Goal: Communication & Community: Ask a question

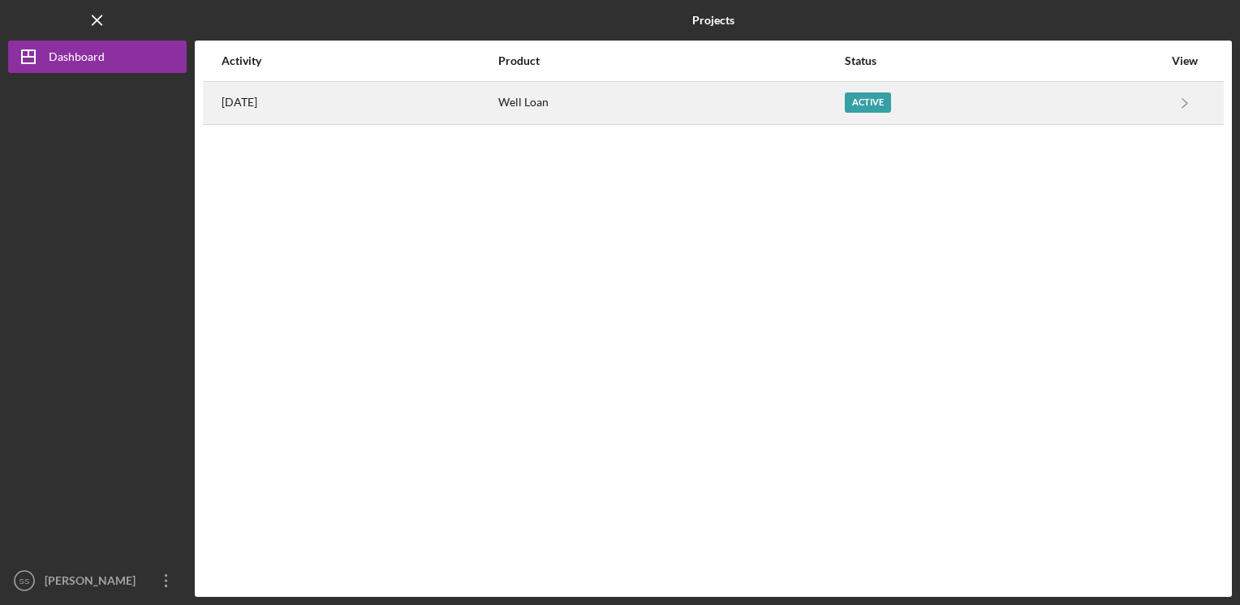
click at [883, 101] on div "Active" at bounding box center [868, 103] width 46 height 20
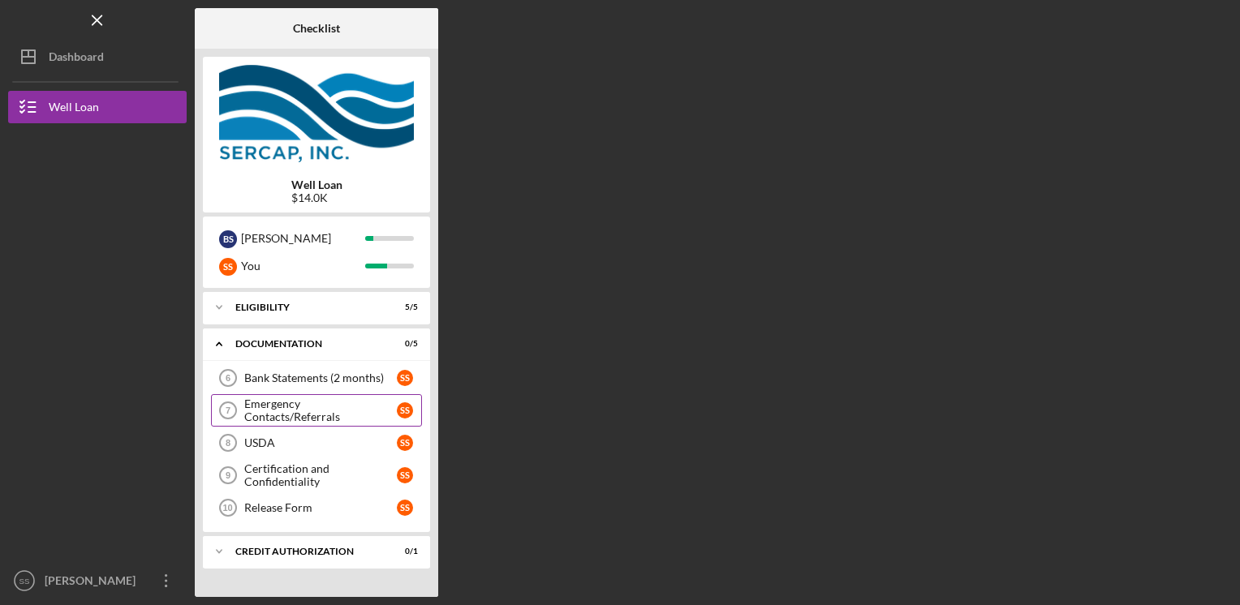
click at [319, 409] on div "Emergency Contacts/Referrals" at bounding box center [320, 411] width 153 height 26
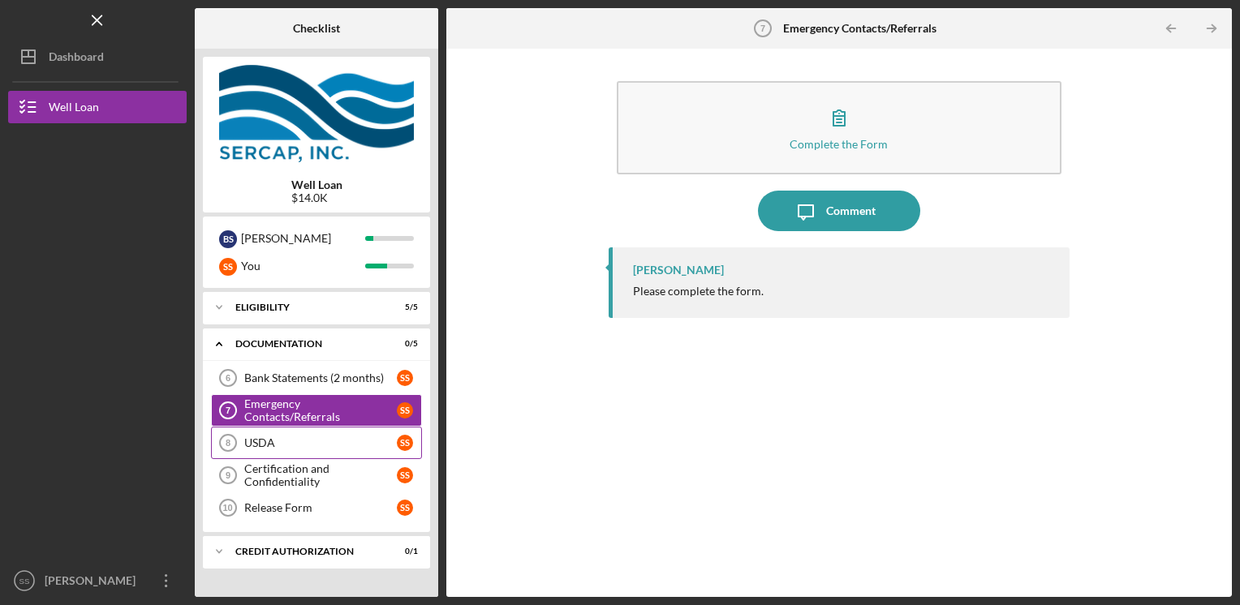
click at [304, 443] on div "USDA" at bounding box center [320, 443] width 153 height 13
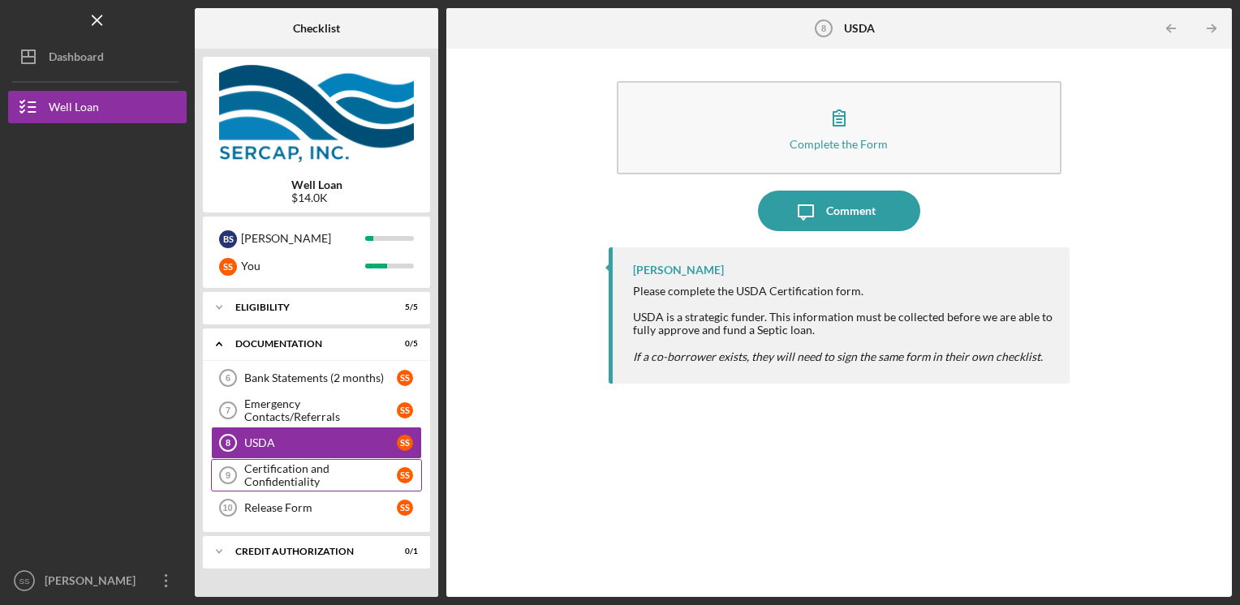
click at [303, 476] on div "Certification and Confidentiality" at bounding box center [320, 476] width 153 height 26
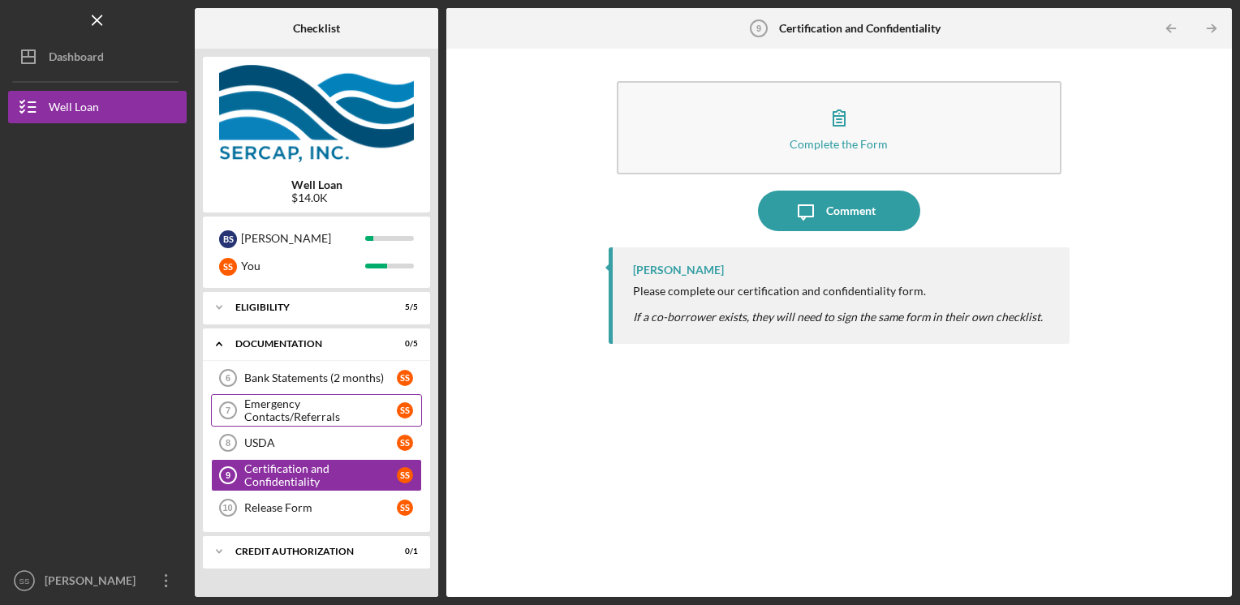
click at [321, 407] on div "Emergency Contacts/Referrals" at bounding box center [320, 411] width 153 height 26
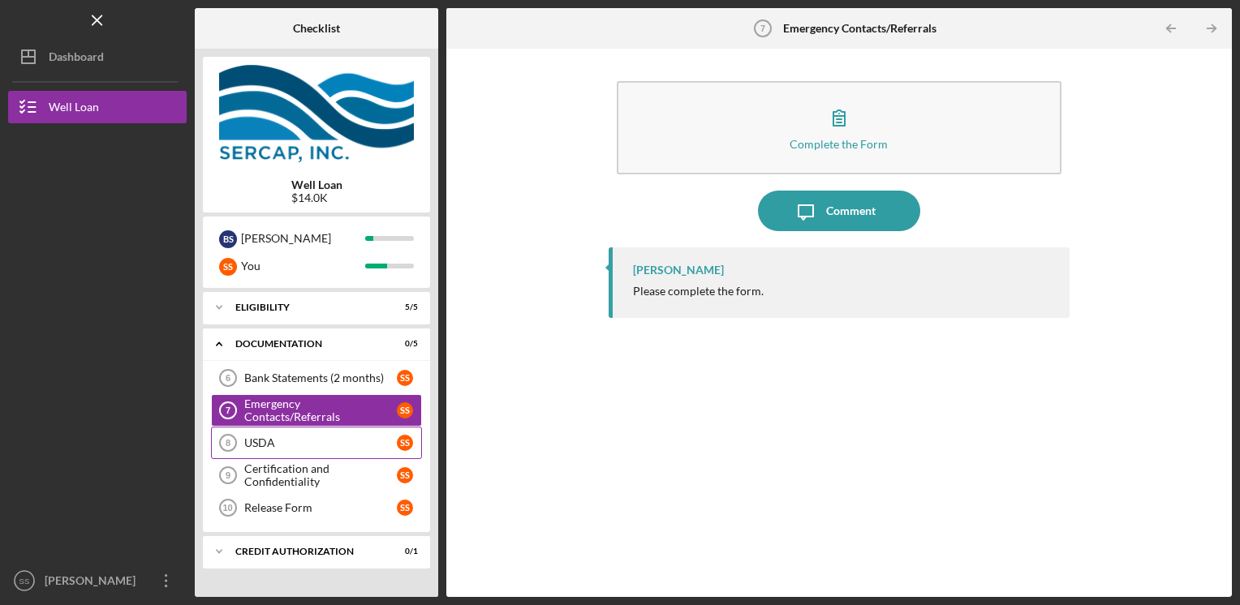
click at [312, 437] on div "USDA" at bounding box center [320, 443] width 153 height 13
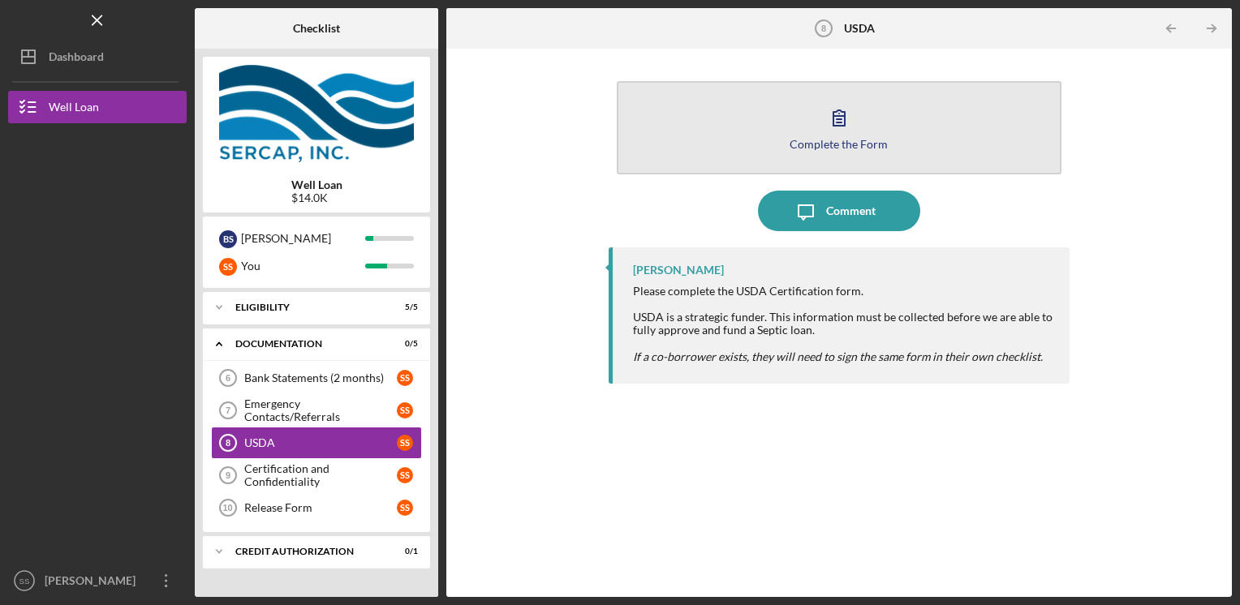
click at [812, 153] on button "Complete the Form Form" at bounding box center [839, 127] width 445 height 93
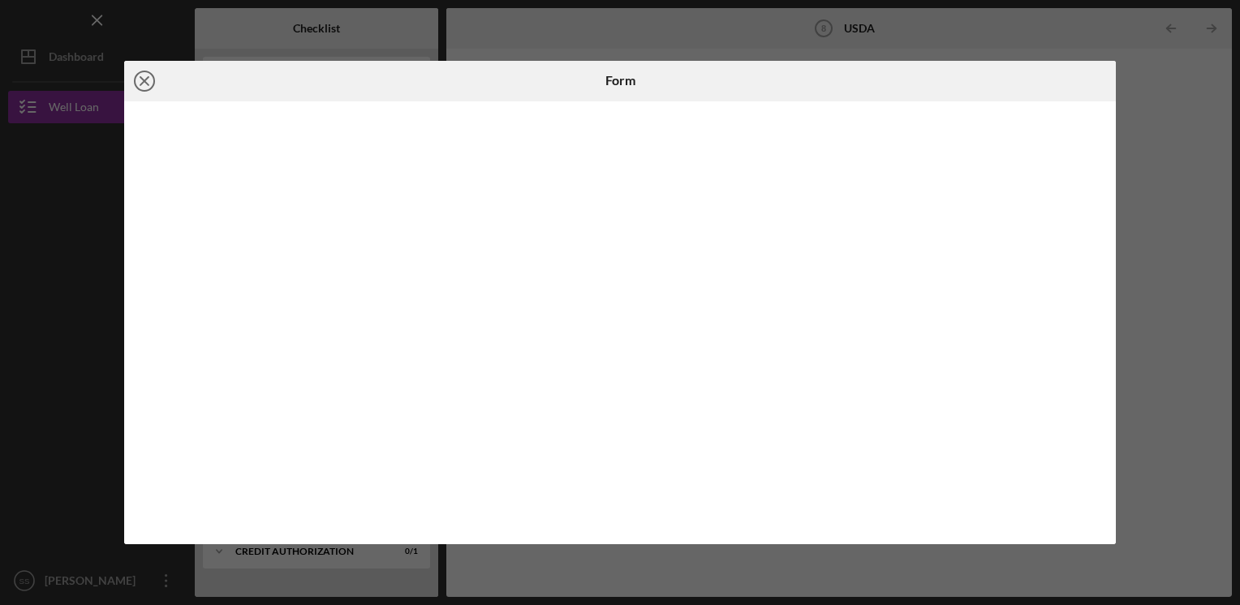
click at [141, 80] on icon "Icon/Close" at bounding box center [144, 81] width 41 height 41
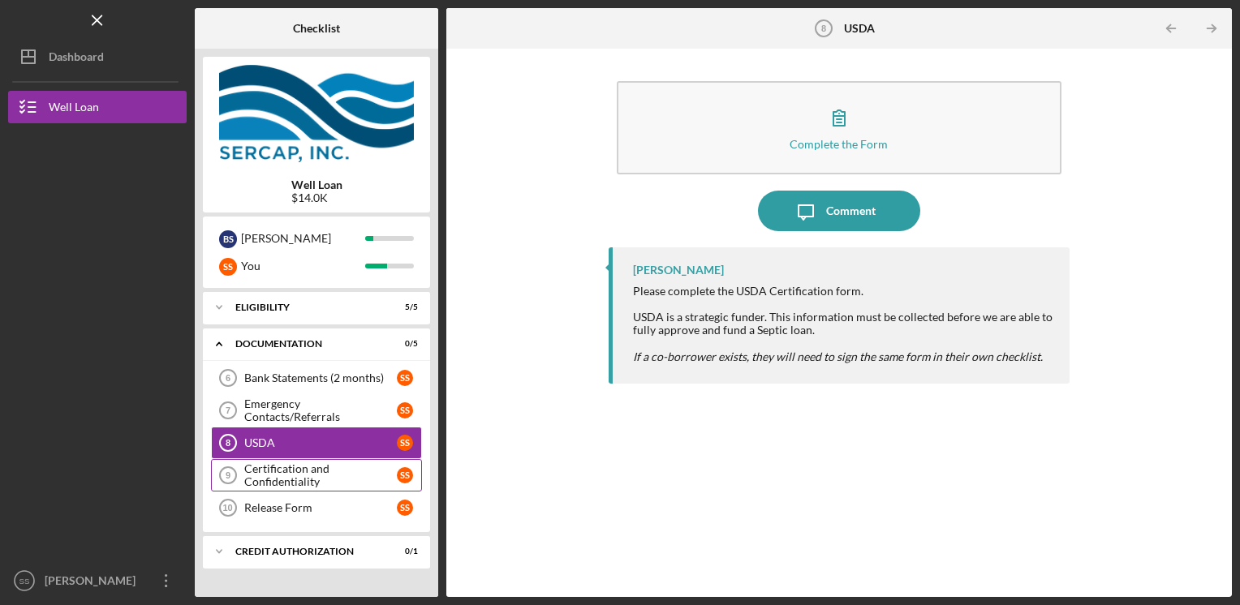
click at [305, 467] on div "Certification and Confidentiality" at bounding box center [320, 476] width 153 height 26
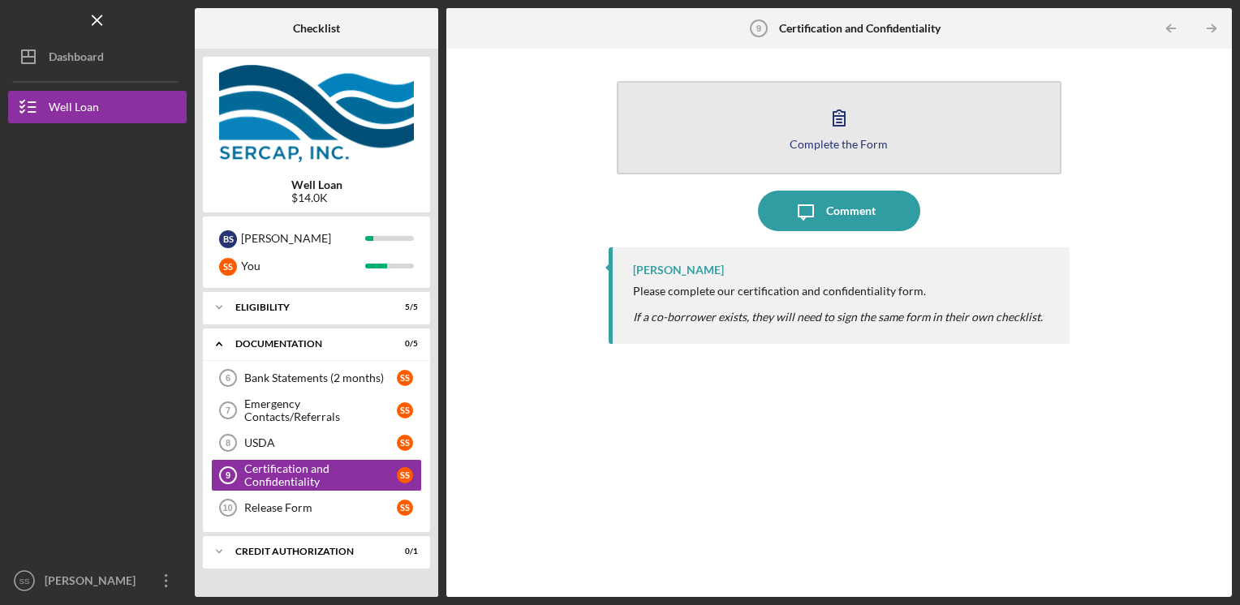
click at [837, 150] on button "Complete the Form Form" at bounding box center [839, 127] width 445 height 93
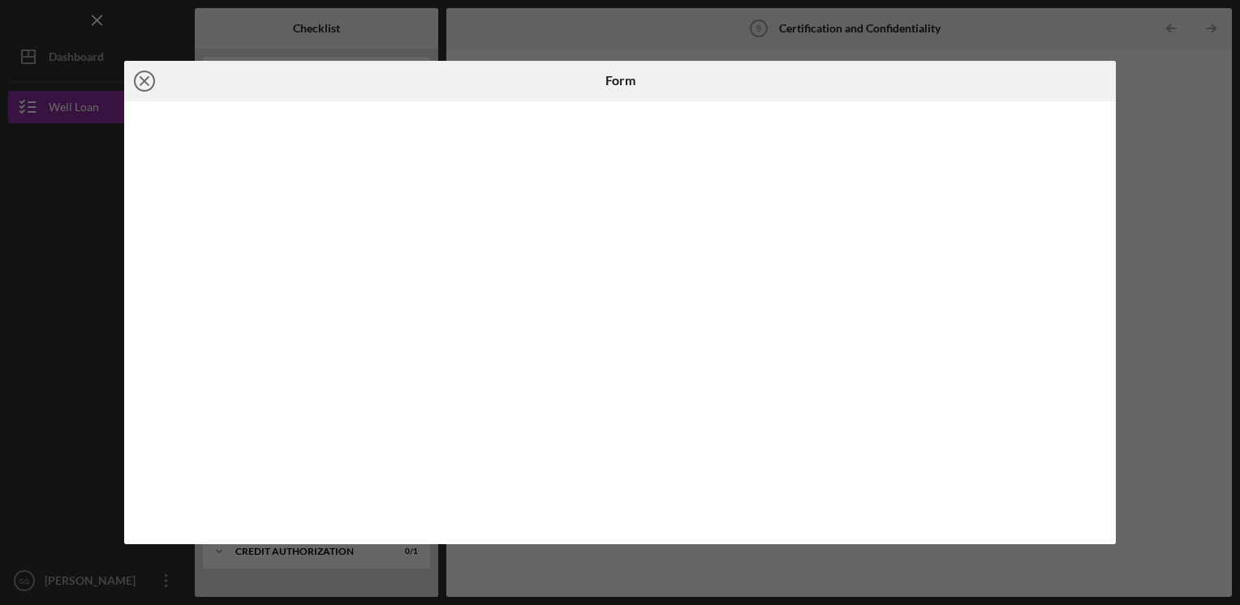
click at [144, 77] on icon "Icon/Close" at bounding box center [144, 81] width 41 height 41
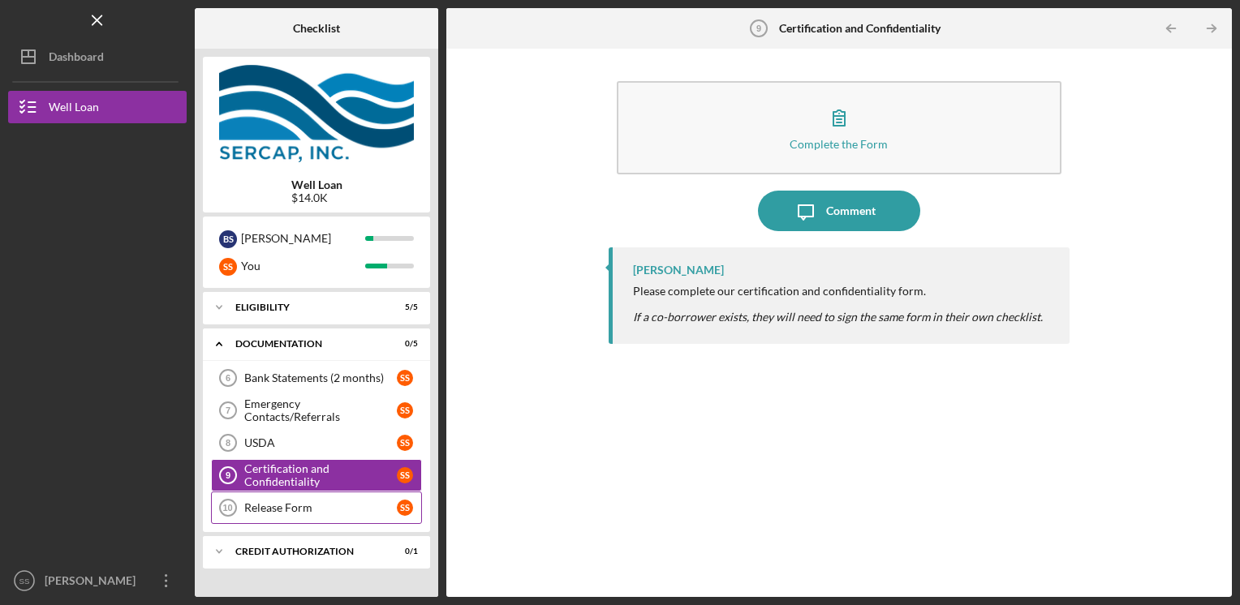
click at [295, 506] on div "Release Form" at bounding box center [320, 507] width 153 height 13
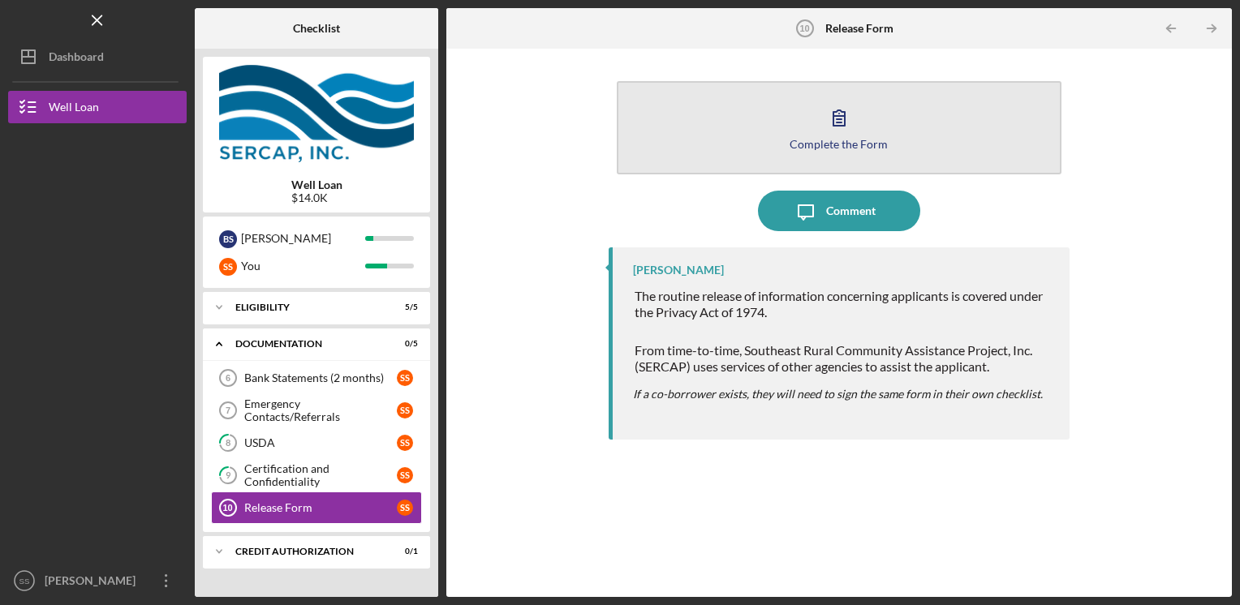
click at [695, 132] on button "Complete the Form Form" at bounding box center [839, 127] width 445 height 93
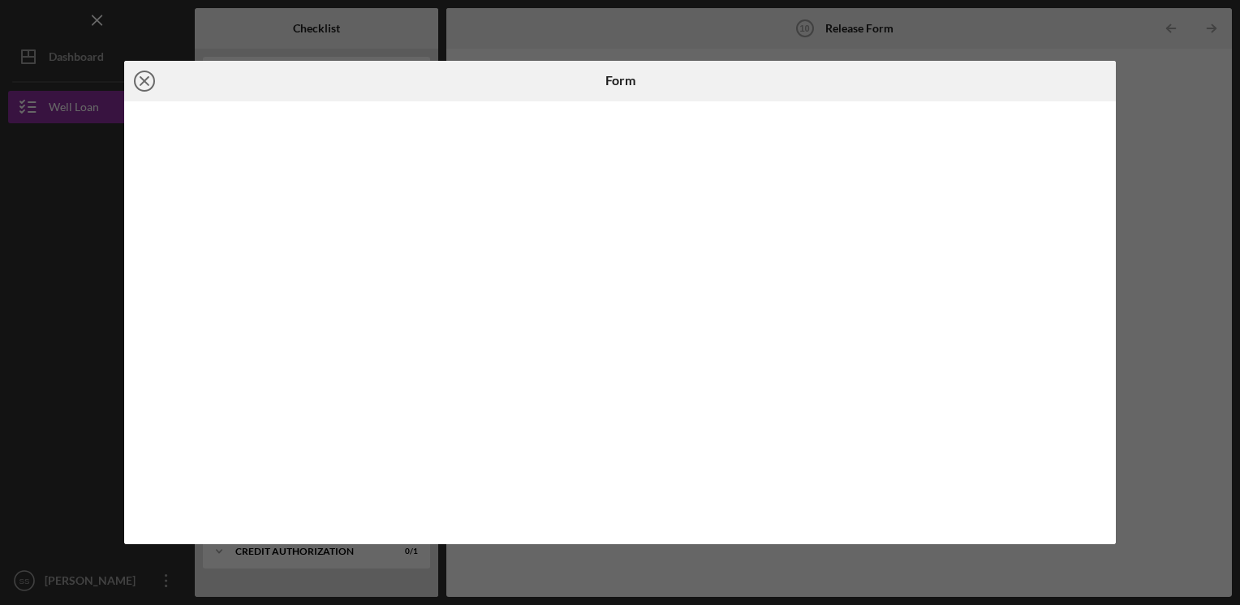
click at [142, 84] on icon "Icon/Close" at bounding box center [144, 81] width 41 height 41
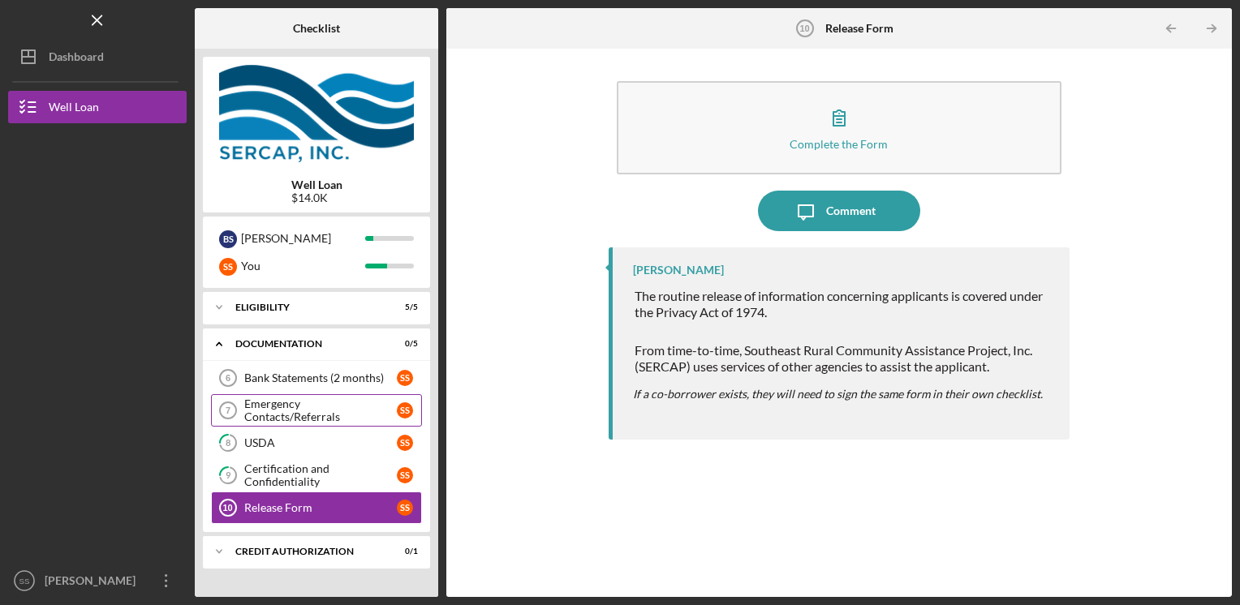
click at [306, 411] on div "Emergency Contacts/Referrals" at bounding box center [320, 411] width 153 height 26
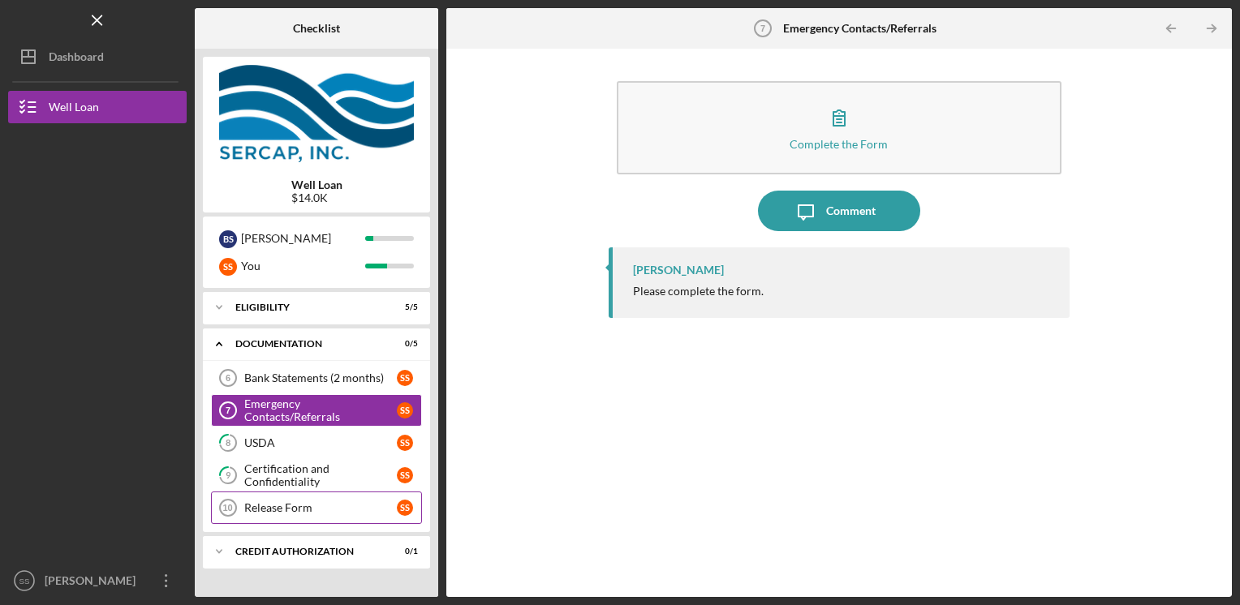
click at [282, 505] on div "Release Form" at bounding box center [320, 507] width 153 height 13
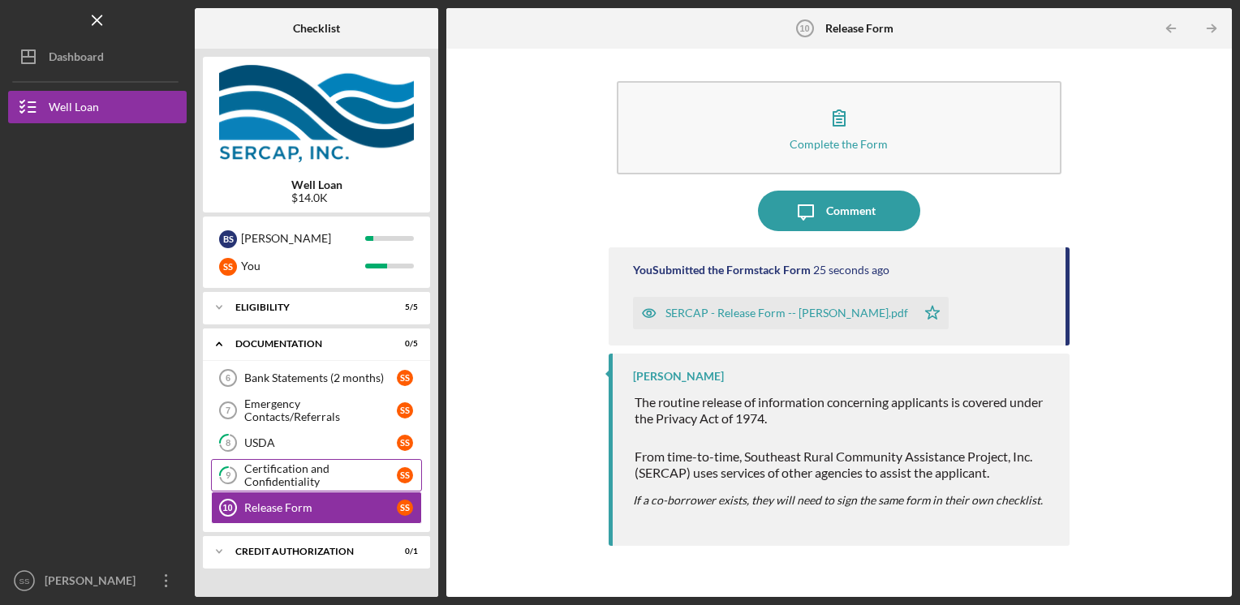
click at [285, 478] on div "Certification and Confidentiality" at bounding box center [320, 476] width 153 height 26
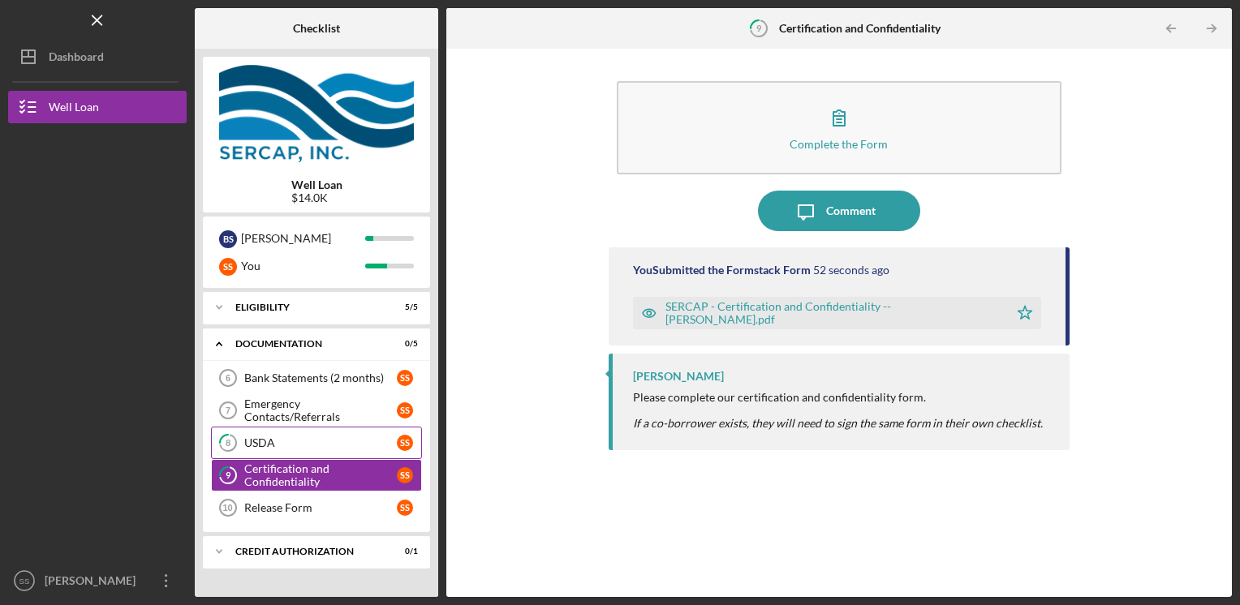
click at [292, 445] on div "USDA" at bounding box center [320, 443] width 153 height 13
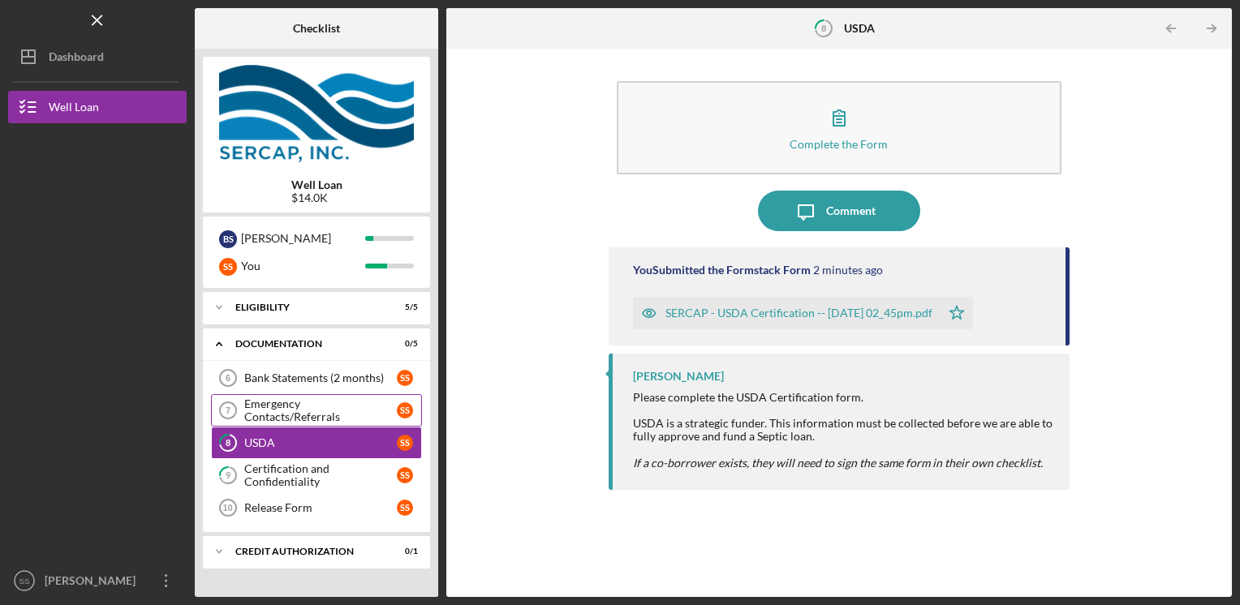
click at [302, 414] on div "Emergency Contacts/Referrals" at bounding box center [320, 411] width 153 height 26
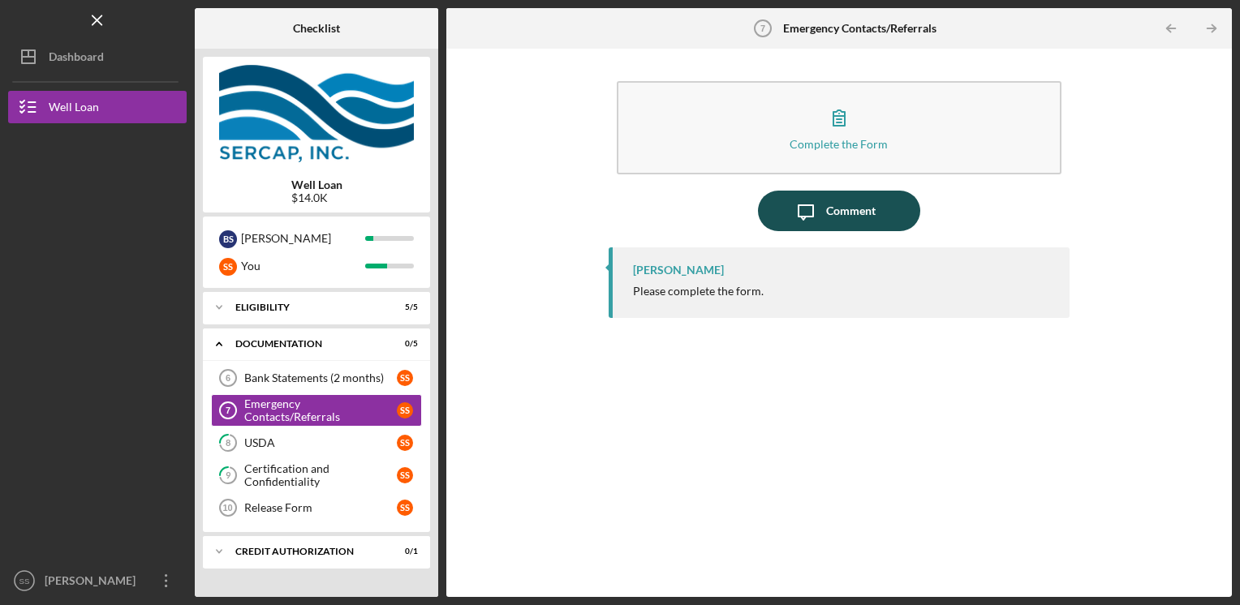
click at [824, 208] on icon "Icon/Message" at bounding box center [805, 211] width 41 height 41
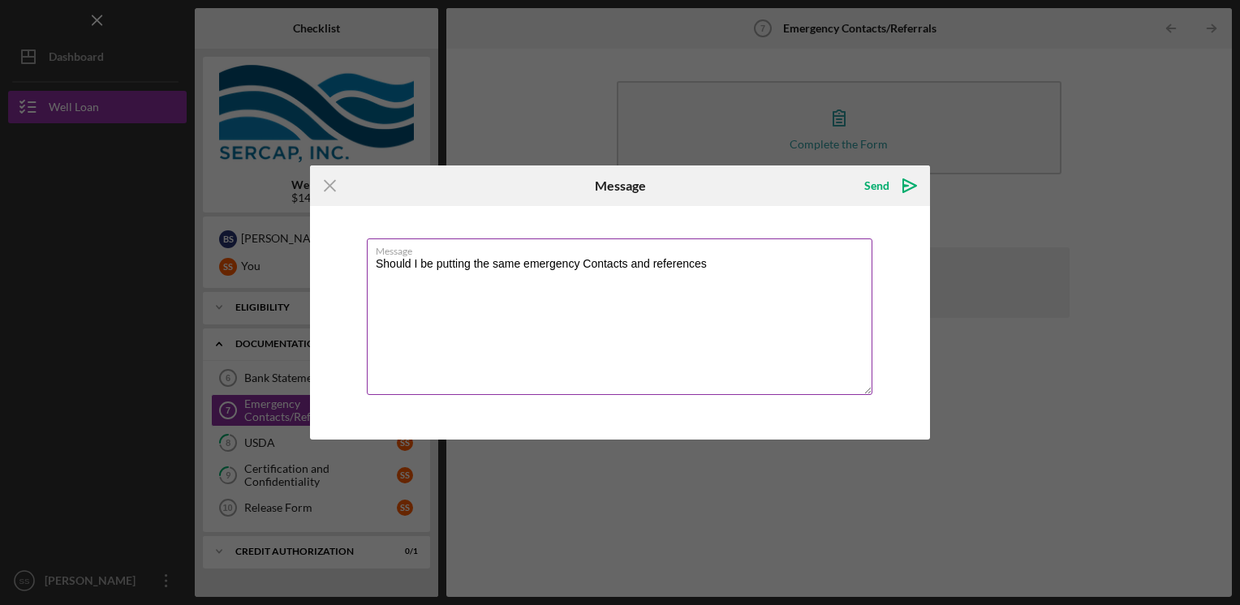
click at [591, 260] on textarea "Should I be putting the same emergency Contacts and references" at bounding box center [620, 317] width 506 height 157
click at [719, 264] on textarea "Should I be putting the same emergency contacts and references" at bounding box center [620, 317] width 506 height 157
click at [509, 284] on textarea "Should I be putting the same emergency contacts and references as my husband or…" at bounding box center [620, 317] width 506 height 157
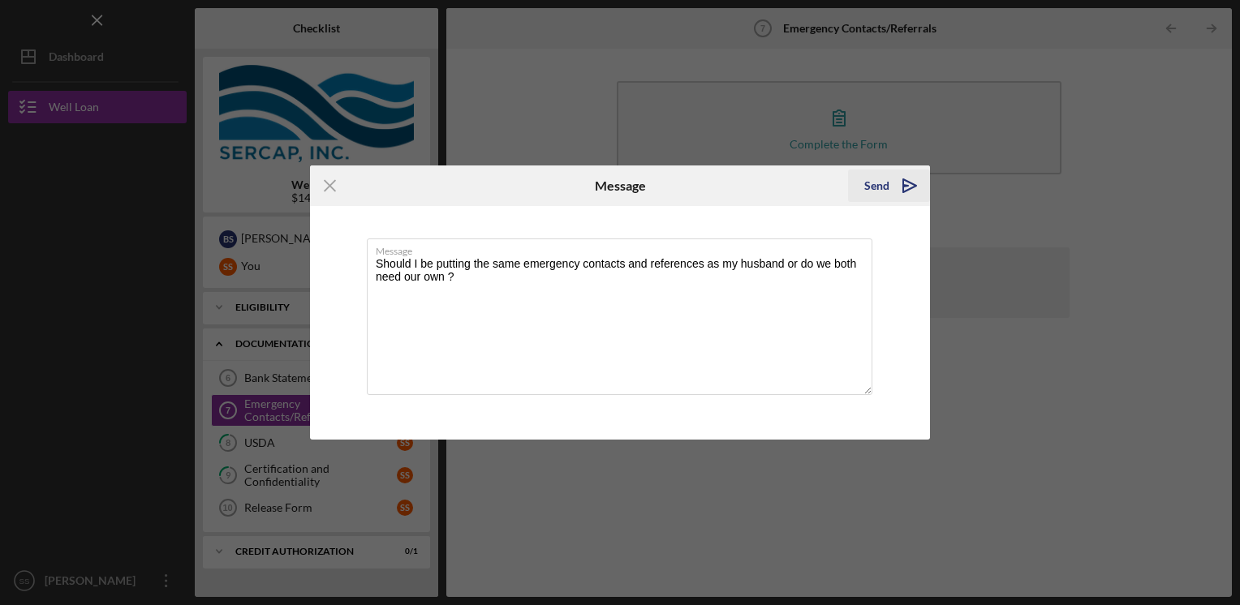
type textarea "Should I be putting the same emergency contacts and references as my husband or…"
click at [861, 183] on button "Send Icon/icon-invite-send" at bounding box center [889, 186] width 82 height 32
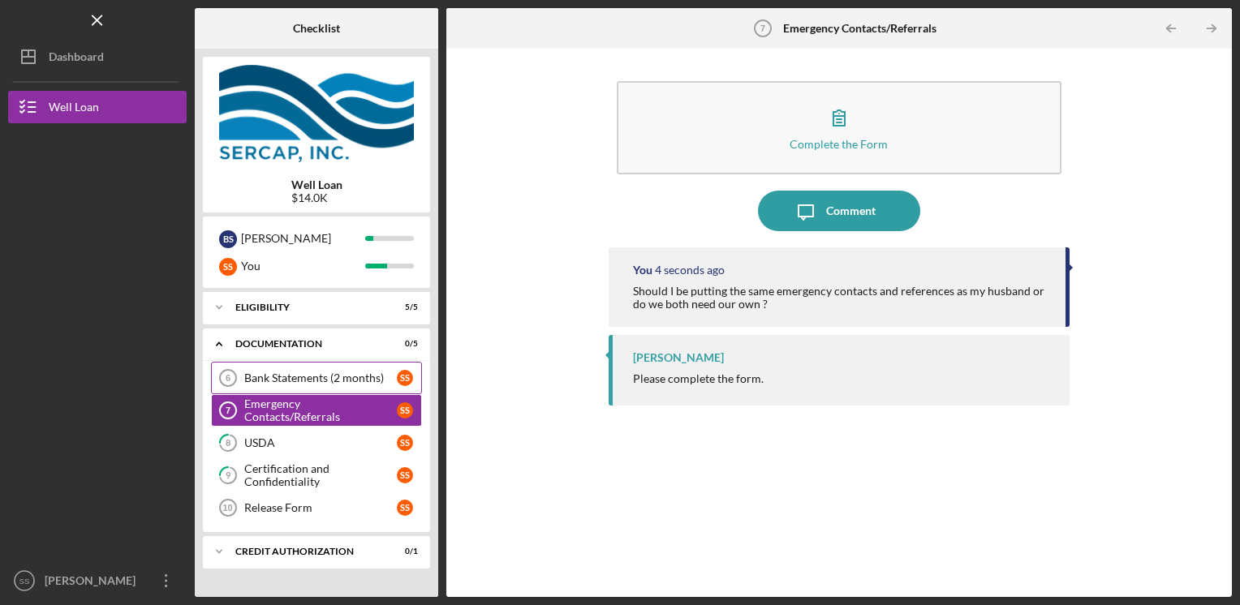
click at [313, 372] on div "Bank Statements (2 months)" at bounding box center [320, 378] width 153 height 13
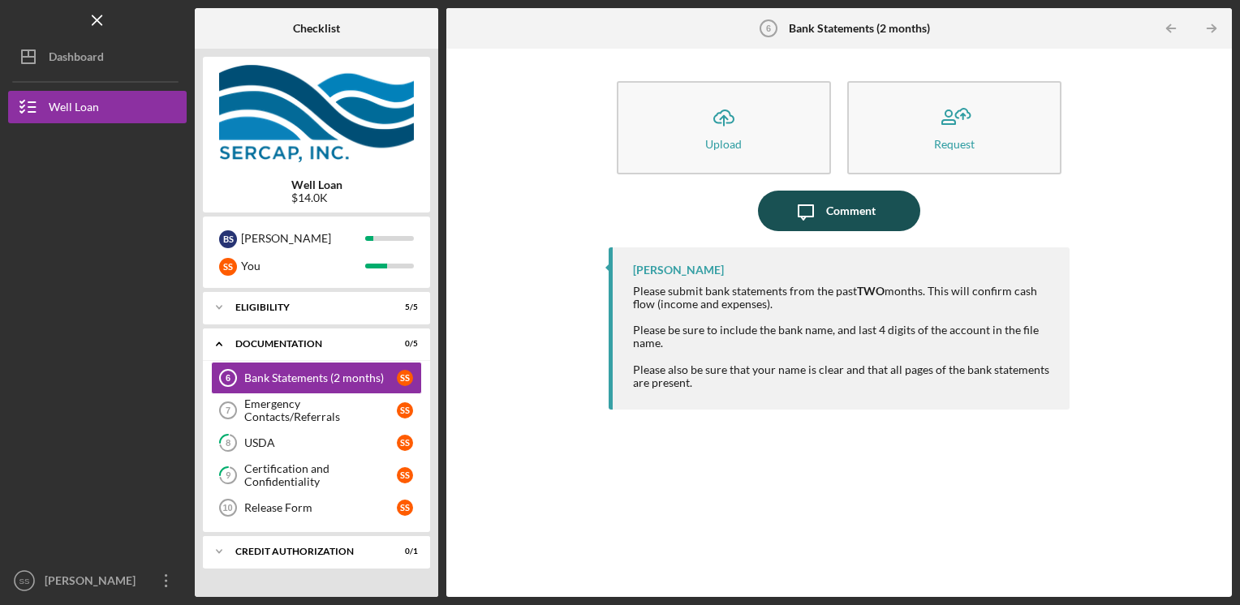
click at [837, 209] on div "Comment" at bounding box center [850, 211] width 49 height 41
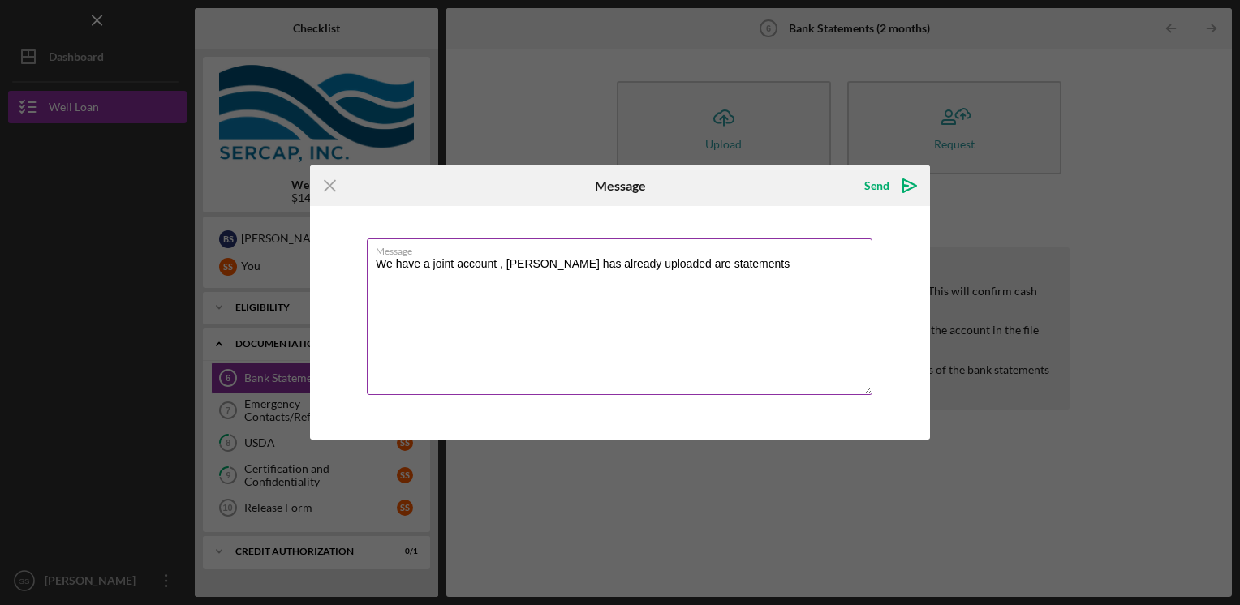
click at [661, 264] on textarea "We have a joint account , [PERSON_NAME] has already uploaded are statements" at bounding box center [620, 317] width 506 height 157
click at [727, 264] on textarea "We have a joint account , [PERSON_NAME] has already uploaded our statements" at bounding box center [620, 317] width 506 height 157
drag, startPoint x: 488, startPoint y: 268, endPoint x: 996, endPoint y: 273, distance: 508.0
click at [996, 273] on div "Icon/Menu Close Message Send Icon/icon-invite-send Message We have a joint acco…" at bounding box center [620, 302] width 1240 height 605
click at [728, 265] on textarea "We have a joint account, [PERSON_NAME] has already uploaded our statements" at bounding box center [620, 317] width 506 height 157
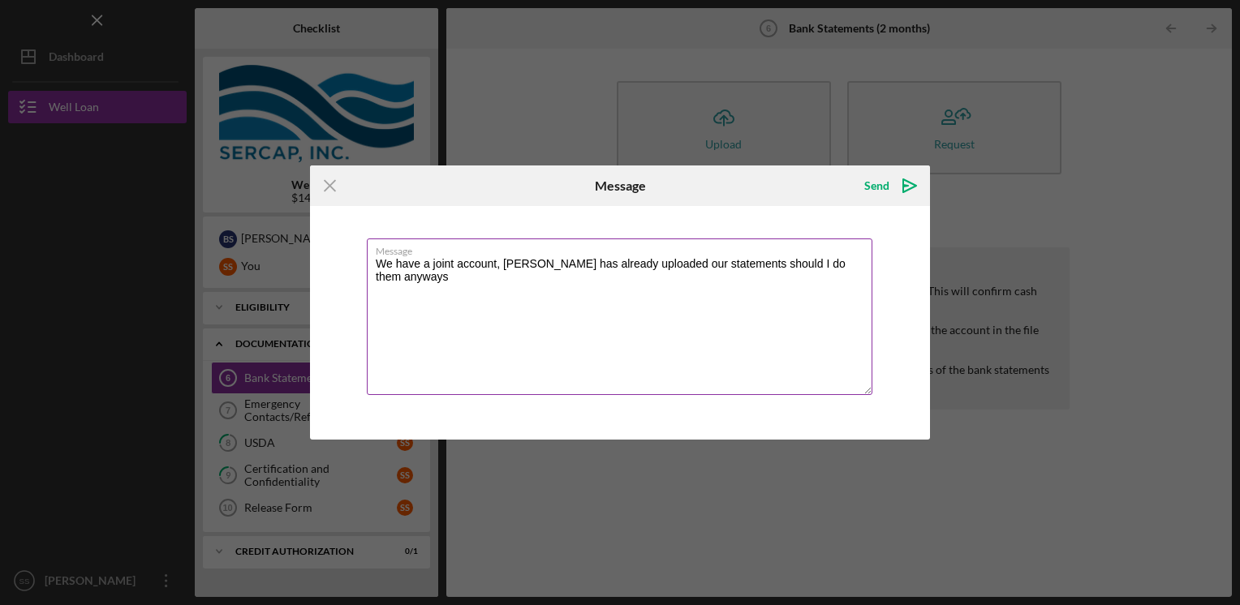
click at [853, 265] on textarea "We have a joint account, [PERSON_NAME] has already uploaded our statements shou…" at bounding box center [620, 317] width 506 height 157
type textarea "We have a joint account, [PERSON_NAME] has already uploaded our statements"
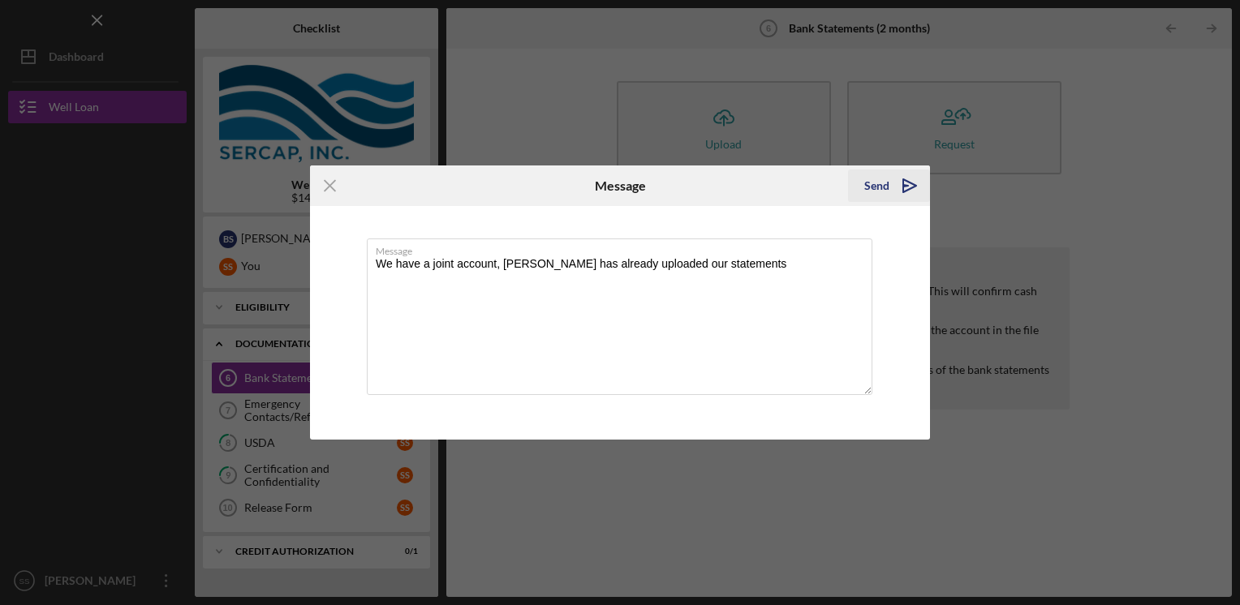
click at [867, 187] on div "Send" at bounding box center [876, 186] width 25 height 32
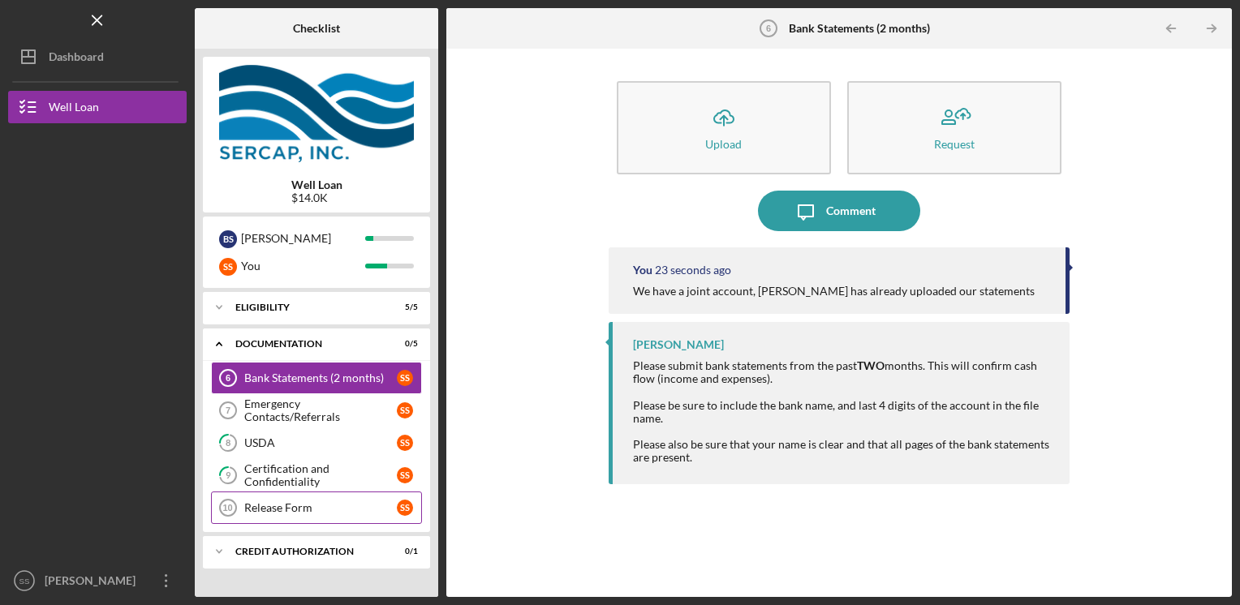
click at [285, 505] on div "Release Form" at bounding box center [320, 507] width 153 height 13
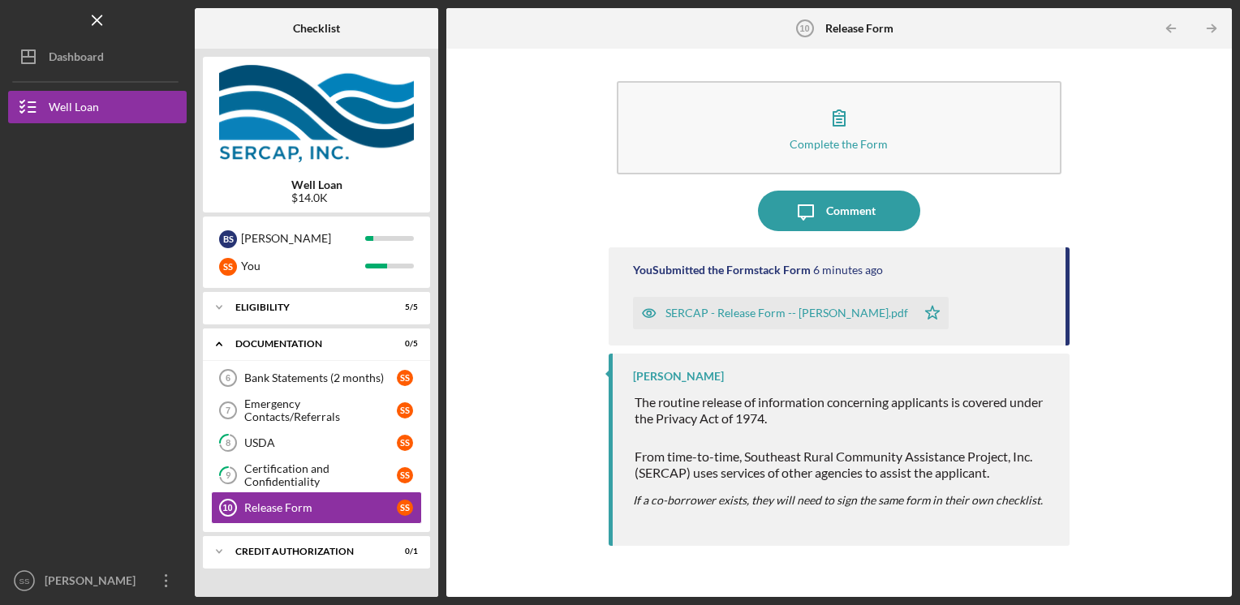
click at [647, 314] on icon "button" at bounding box center [649, 314] width 4 height 4
click at [1208, 30] on icon "close" at bounding box center [1211, 29] width 11 height 13
click at [170, 587] on icon "Icon/Overflow" at bounding box center [166, 581] width 41 height 41
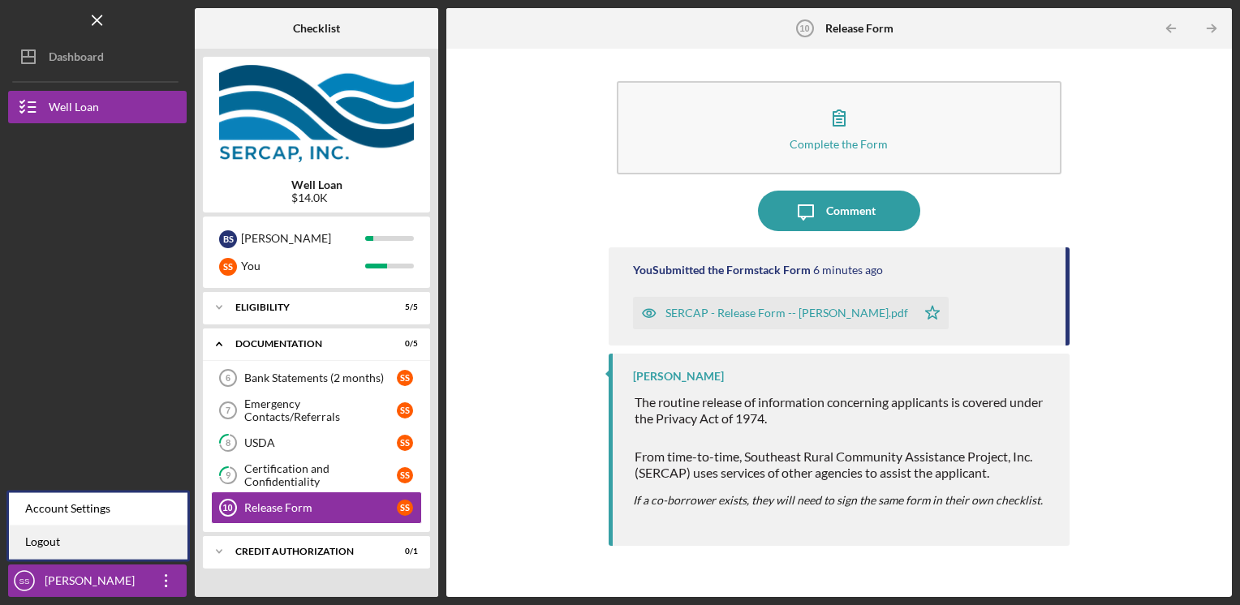
click at [157, 546] on link "Logout" at bounding box center [98, 542] width 179 height 33
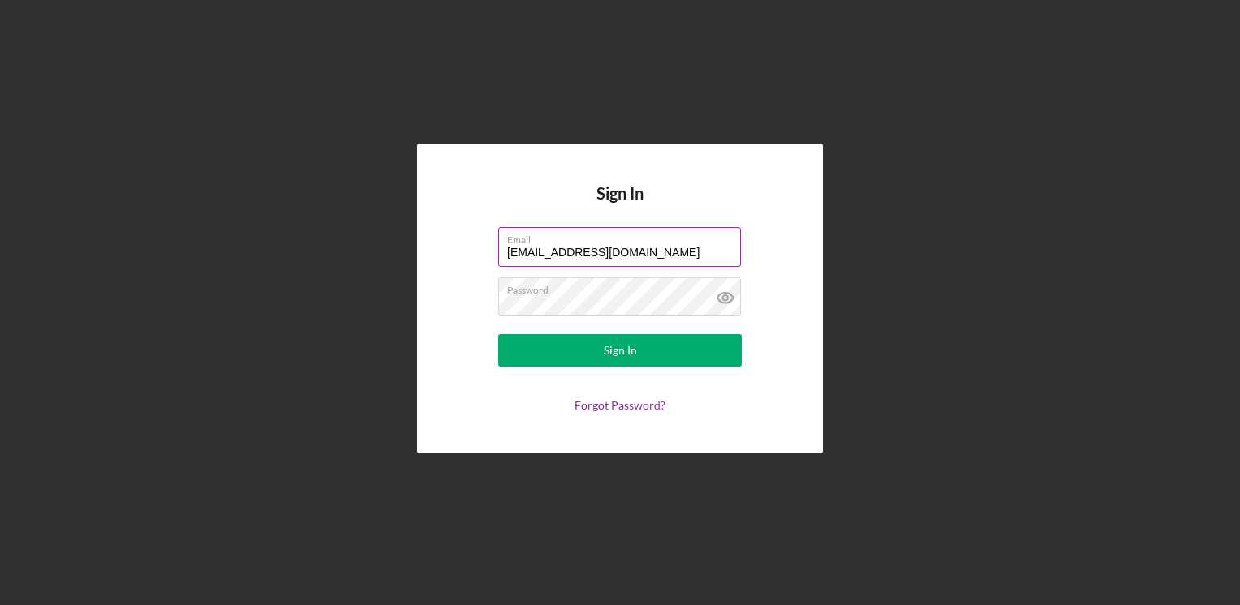
click at [652, 255] on input "[EMAIL_ADDRESS][DOMAIN_NAME]" at bounding box center [619, 246] width 243 height 39
type input "[EMAIL_ADDRESS][DOMAIN_NAME]"
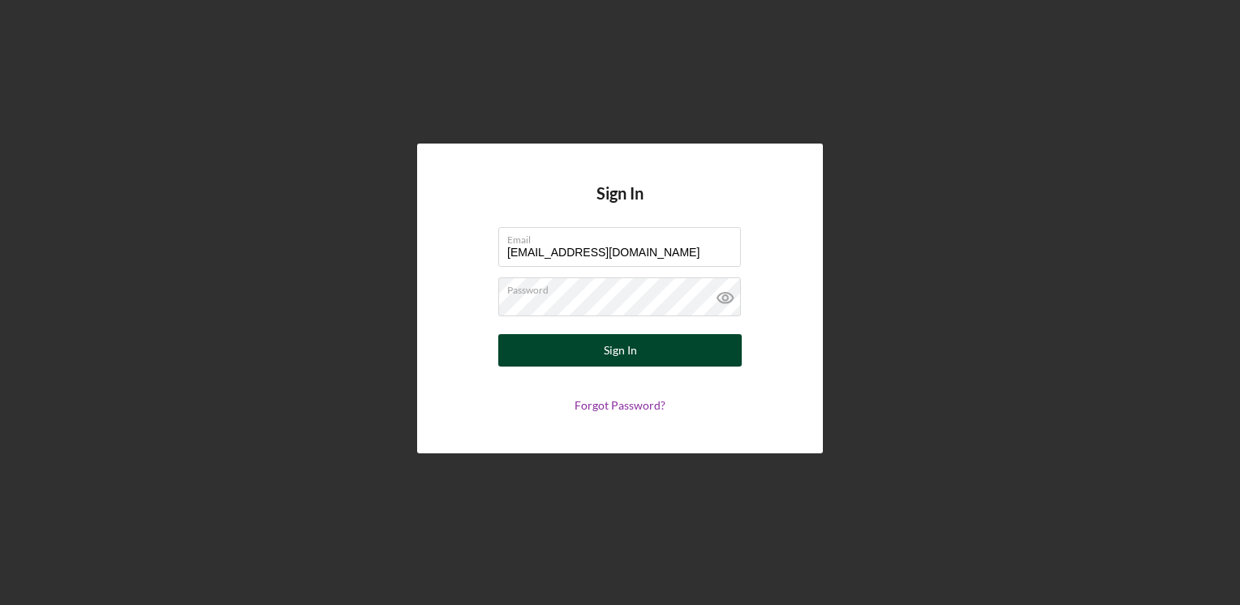
click at [633, 359] on div "Sign In" at bounding box center [620, 350] width 33 height 32
